Goal: Transaction & Acquisition: Purchase product/service

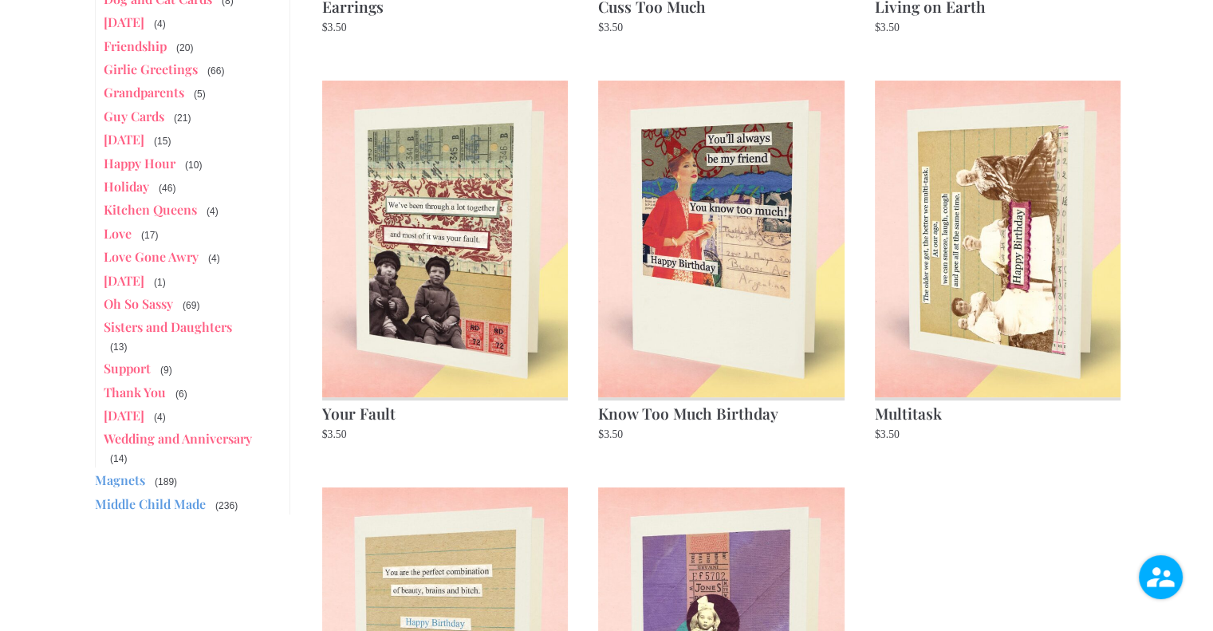
scroll to position [638, 0]
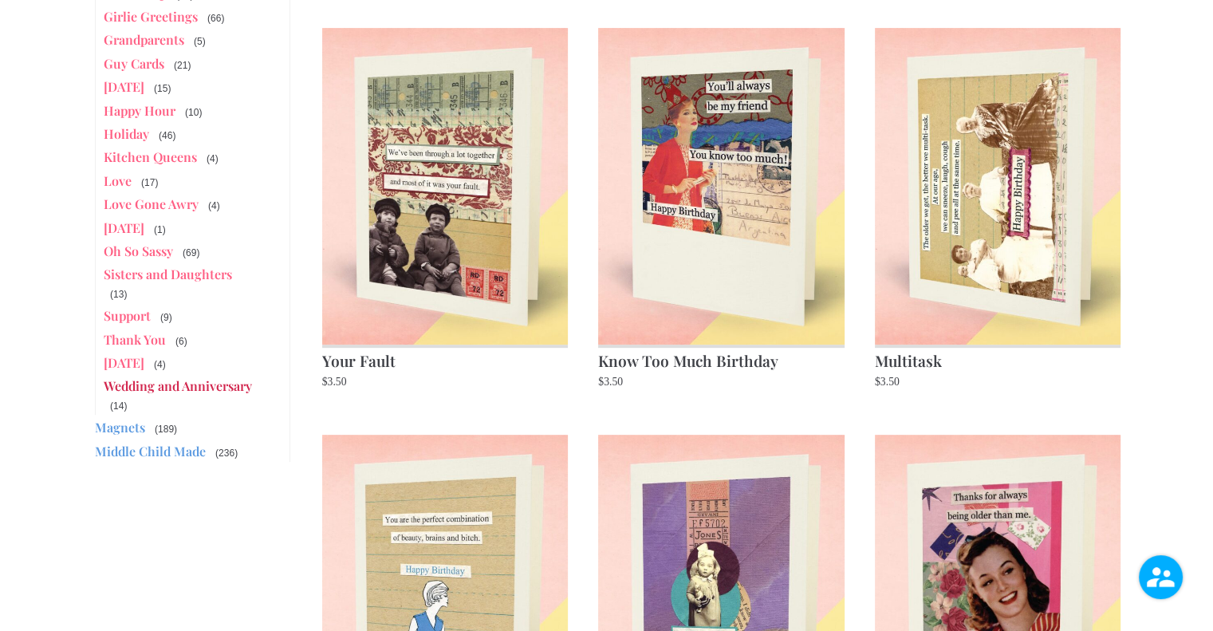
click at [189, 377] on link "Wedding and Anniversary" at bounding box center [178, 385] width 148 height 17
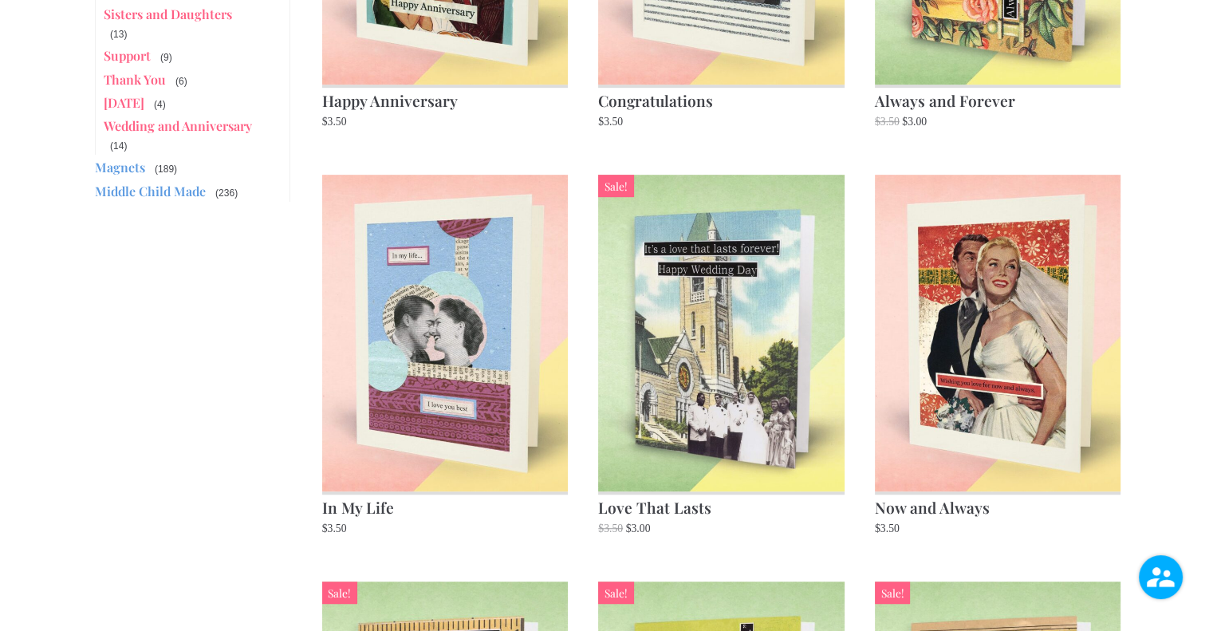
scroll to position [957, 0]
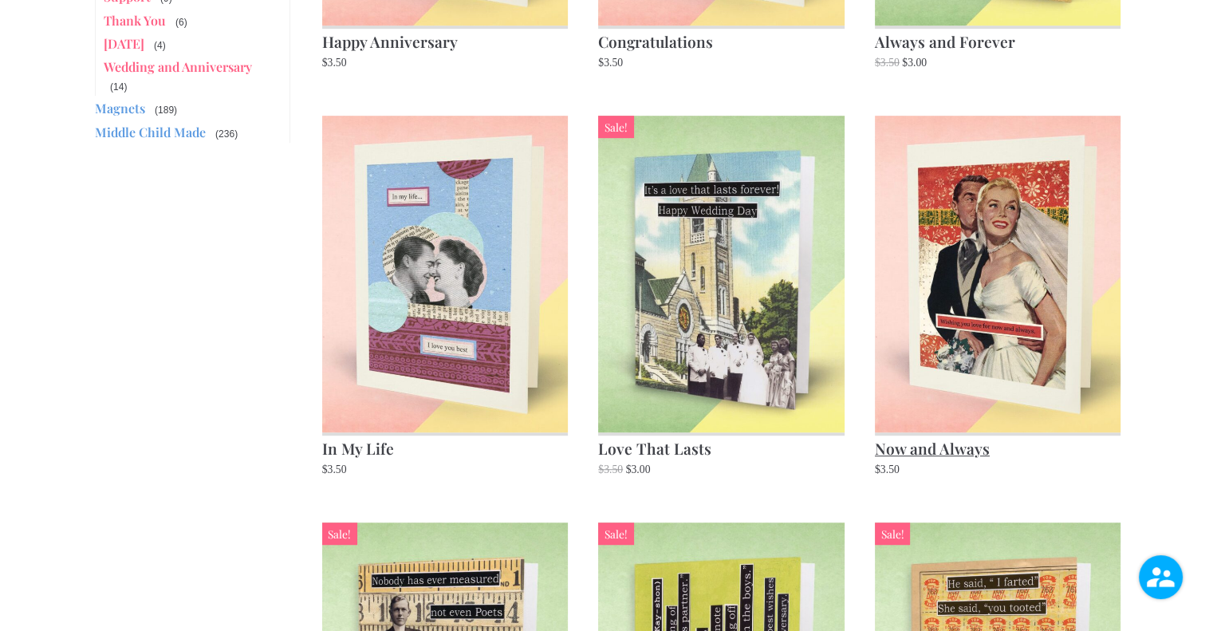
click at [982, 251] on img at bounding box center [998, 274] width 247 height 316
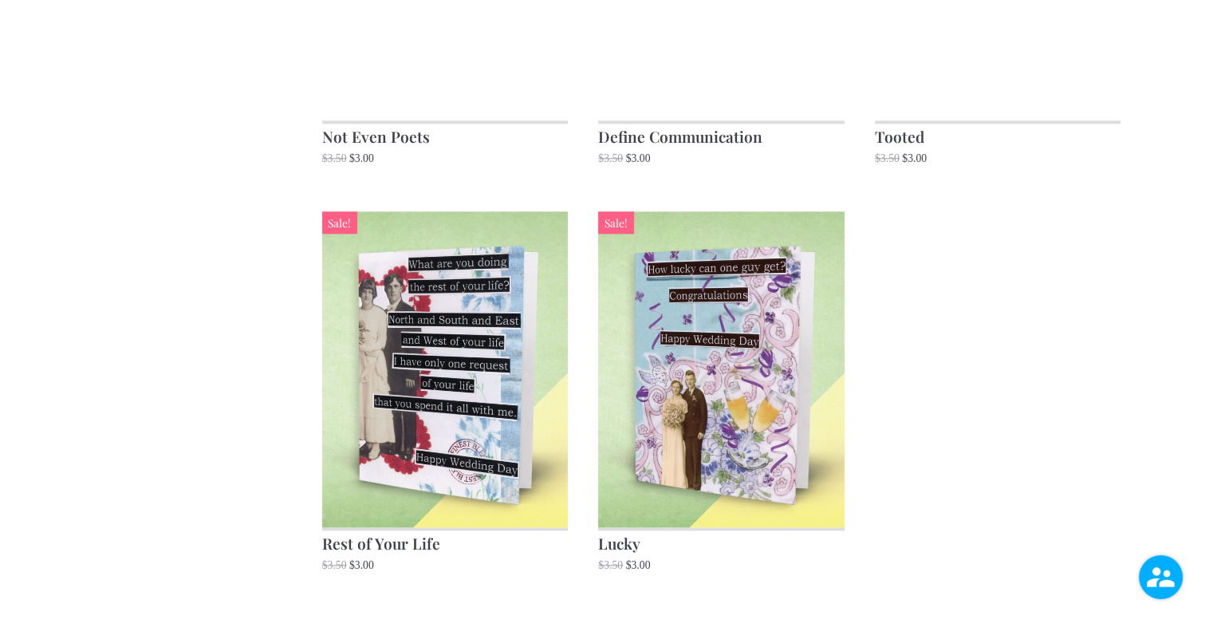
scroll to position [1197, 0]
